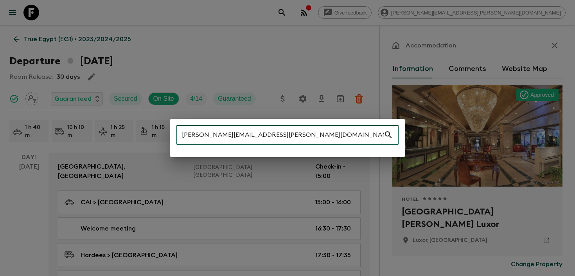
scroll to position [1800, 0]
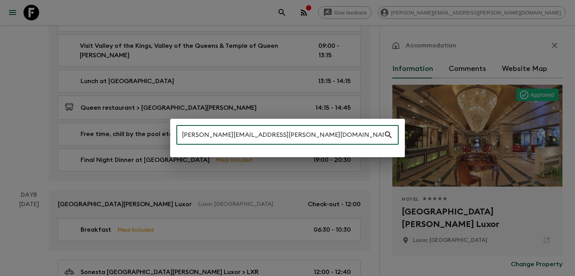
click at [279, 133] on input "[PERSON_NAME][EMAIL_ADDRESS][PERSON_NAME][DOMAIN_NAME]" at bounding box center [280, 135] width 207 height 22
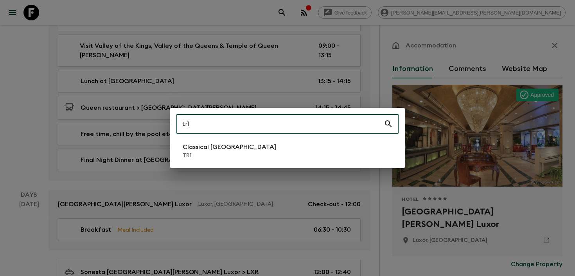
type input "tr1"
click at [242, 153] on li "Classical Türkiye TR1" at bounding box center [288, 151] width 222 height 22
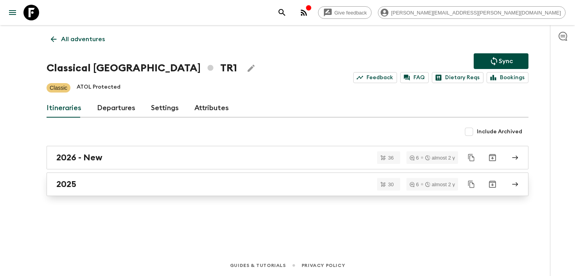
click at [131, 182] on div "2025" at bounding box center [280, 184] width 448 height 10
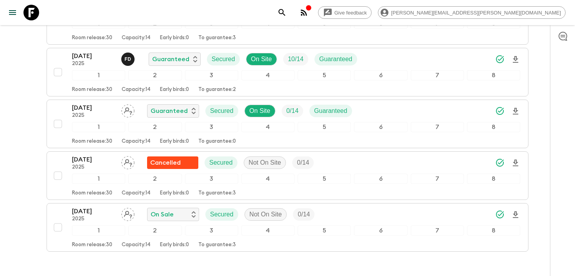
scroll to position [1453, 0]
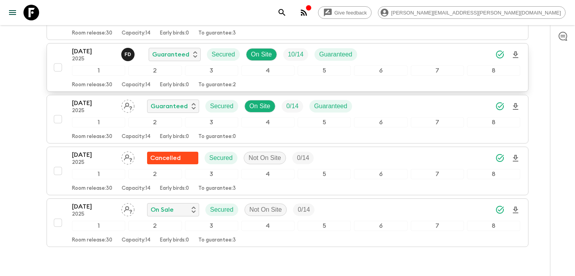
click at [515, 54] on icon "Download Onboarding" at bounding box center [515, 54] width 5 height 7
click at [414, 54] on div "[DATE] 2025 F D Guaranteed Secured On Site 10 / 14 Guaranteed" at bounding box center [296, 55] width 449 height 16
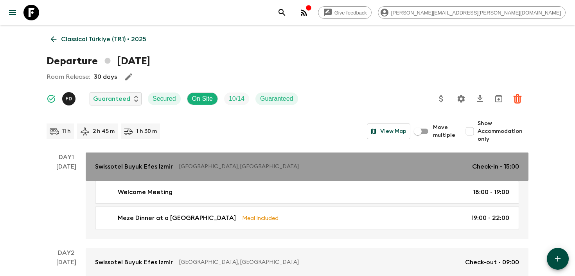
click at [133, 163] on p "Swissotel Buyuk Efes Izmir" at bounding box center [134, 166] width 78 height 9
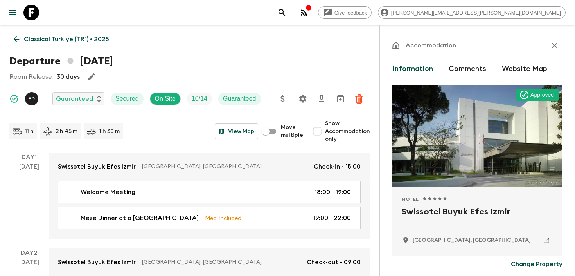
click at [426, 212] on h2 "Swissotel Buyuk Efes Izmir" at bounding box center [477, 217] width 151 height 25
copy div "Swissotel Buyuk Efes Izmir"
